Goal: Task Accomplishment & Management: Use online tool/utility

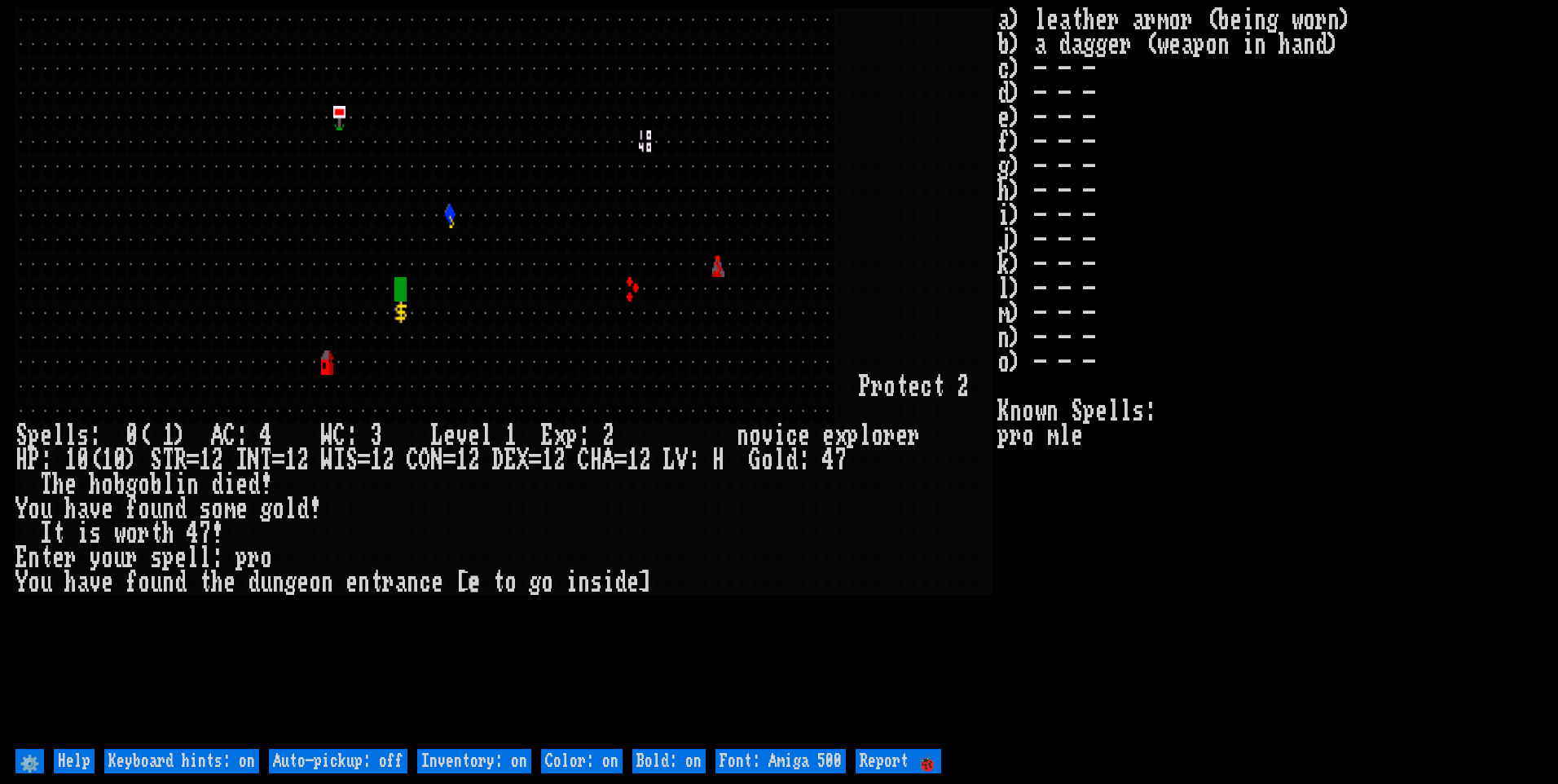
drag, startPoint x: 343, startPoint y: 766, endPoint x: 370, endPoint y: 762, distance: 27.3
click at [347, 764] on off "Auto-pickup: off" at bounding box center [338, 761] width 139 height 25
type off "Auto-pickup: on"
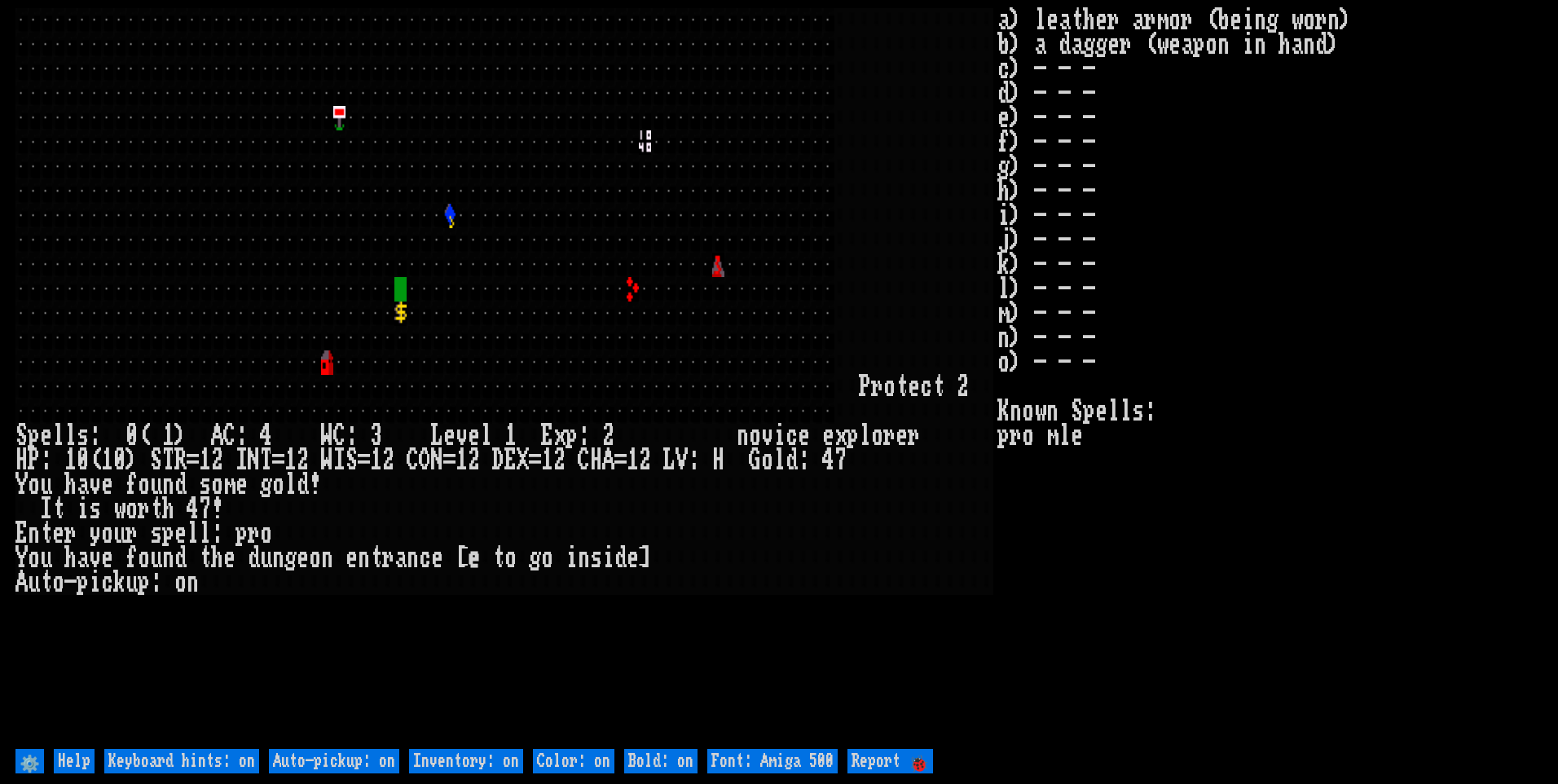
click at [467, 759] on on "Inventory: on" at bounding box center [466, 761] width 114 height 25
type on "Inventory: off"
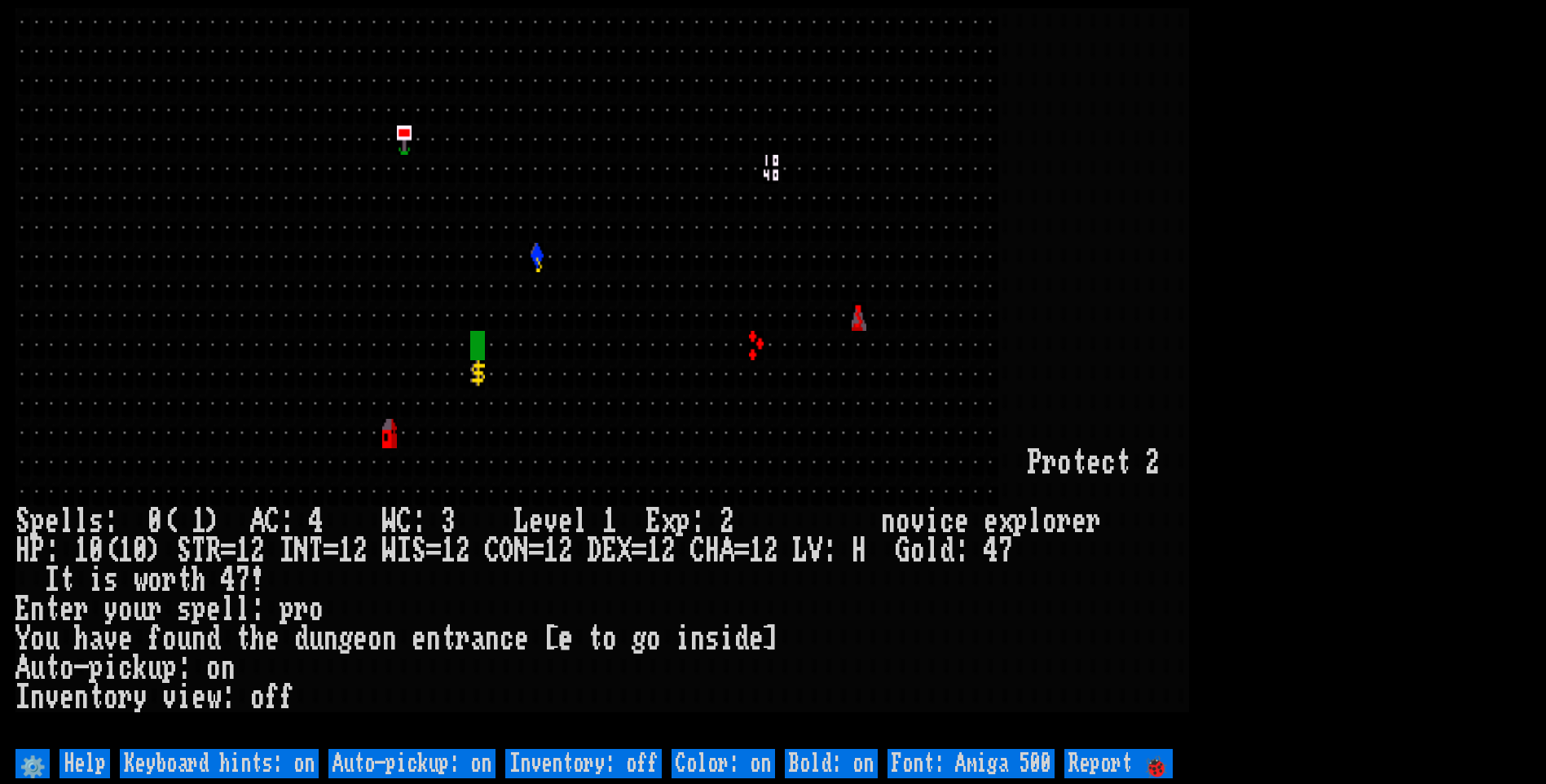
drag, startPoint x: 967, startPoint y: 765, endPoint x: 1050, endPoint y: 743, distance: 85.9
click at [968, 765] on 500 "Font: Amiga 500" at bounding box center [971, 763] width 167 height 29
type 500 "Font: Amiga 1200"
